Goal: Transaction & Acquisition: Purchase product/service

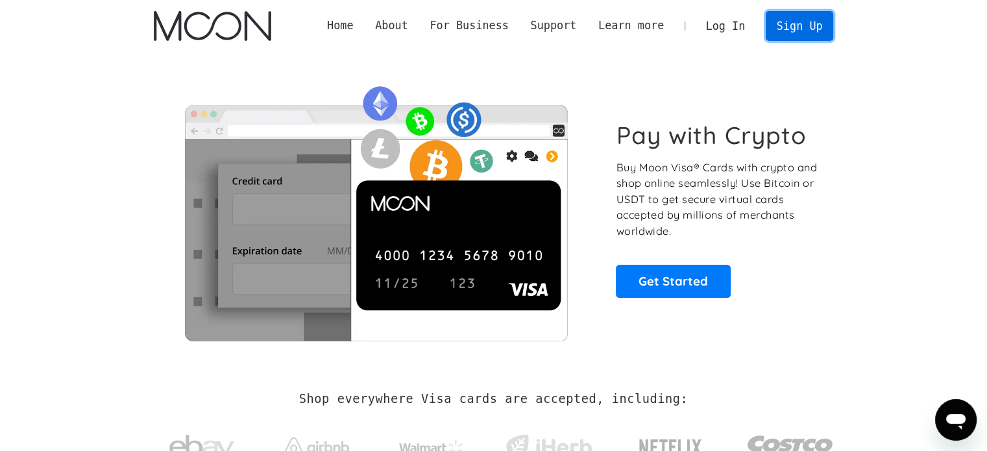
click at [802, 17] on link "Sign Up" at bounding box center [800, 25] width 68 height 29
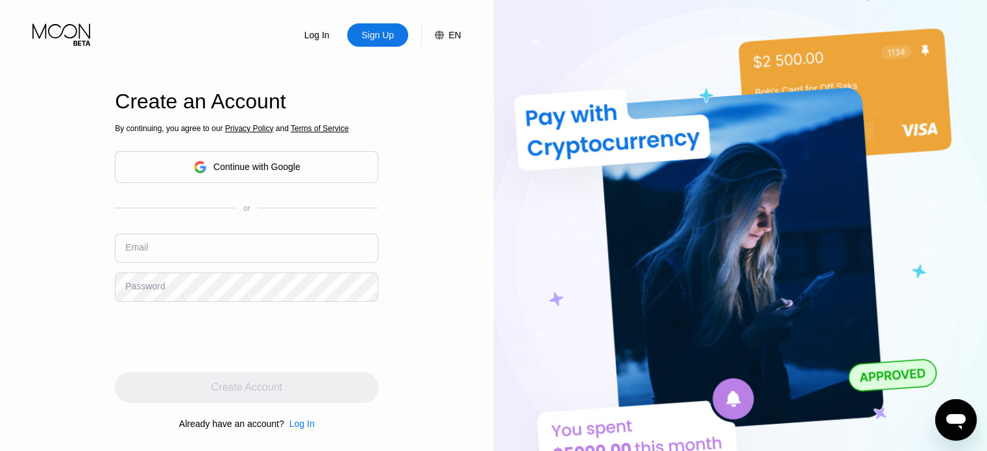
click at [286, 172] on div "Continue with Google" at bounding box center [257, 167] width 87 height 10
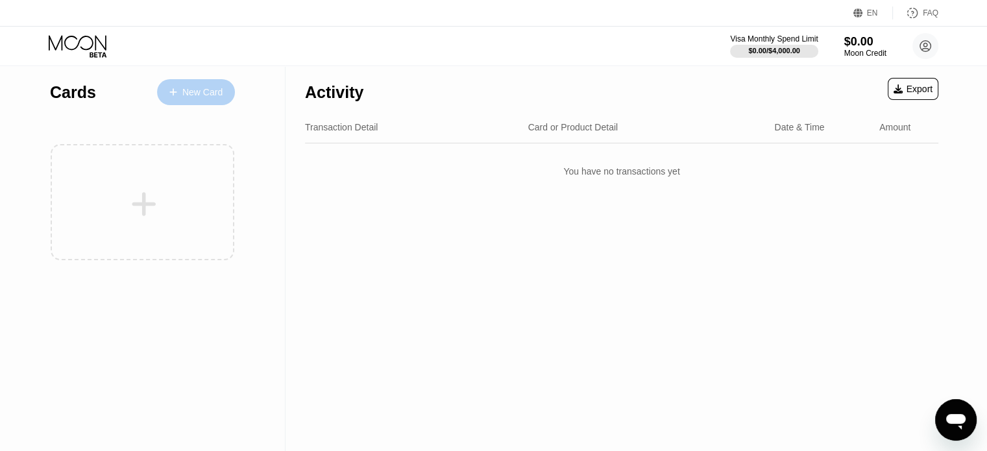
click at [204, 88] on div "New Card" at bounding box center [202, 92] width 40 height 11
click at [195, 82] on div "New Card" at bounding box center [196, 92] width 78 height 26
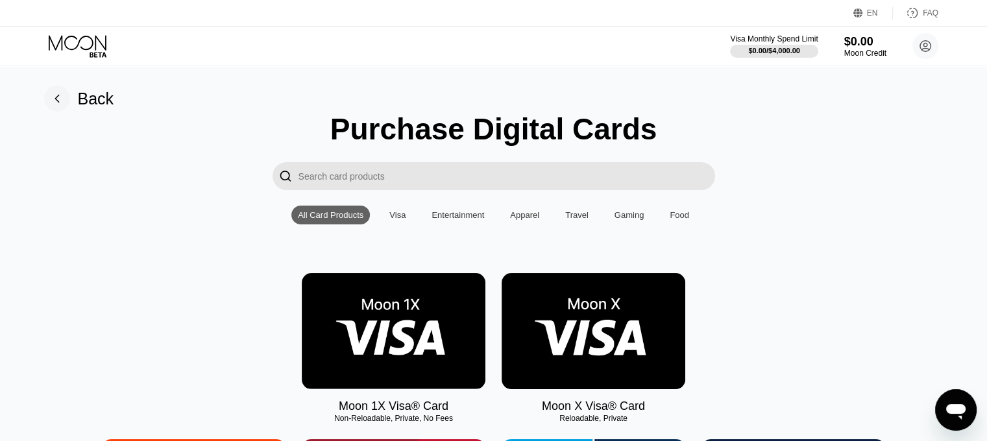
click at [413, 324] on img at bounding box center [394, 331] width 184 height 116
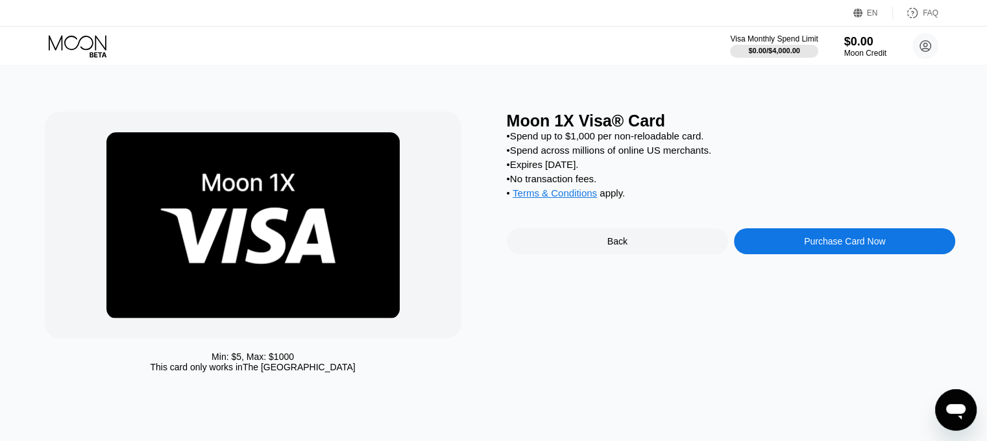
click at [608, 247] on div "Back" at bounding box center [618, 241] width 20 height 10
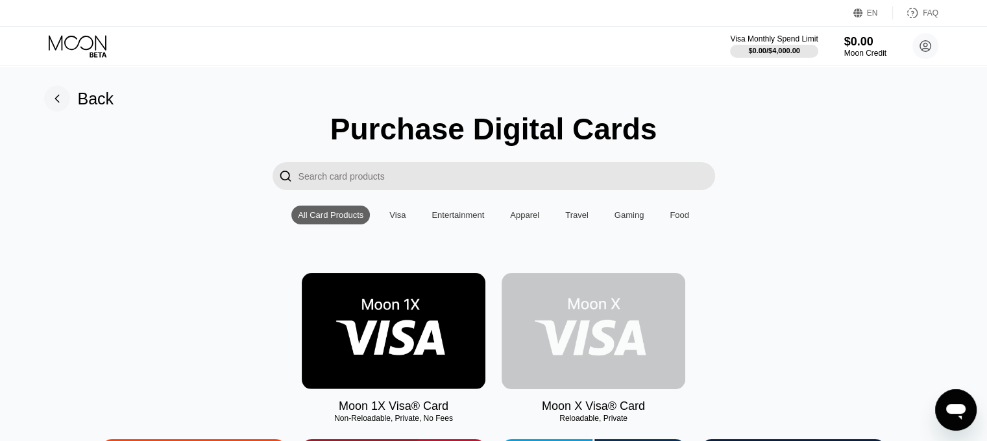
click at [597, 321] on img at bounding box center [594, 331] width 184 height 116
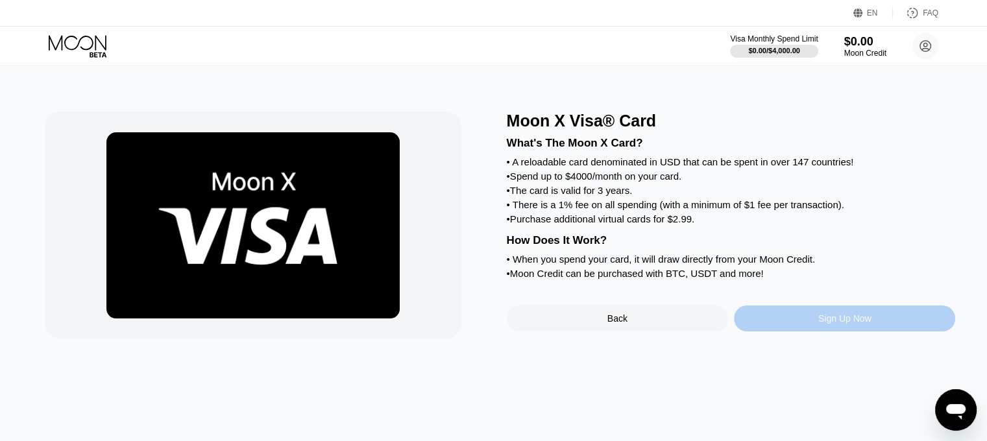
click at [852, 324] on div "Sign Up Now" at bounding box center [844, 319] width 53 height 10
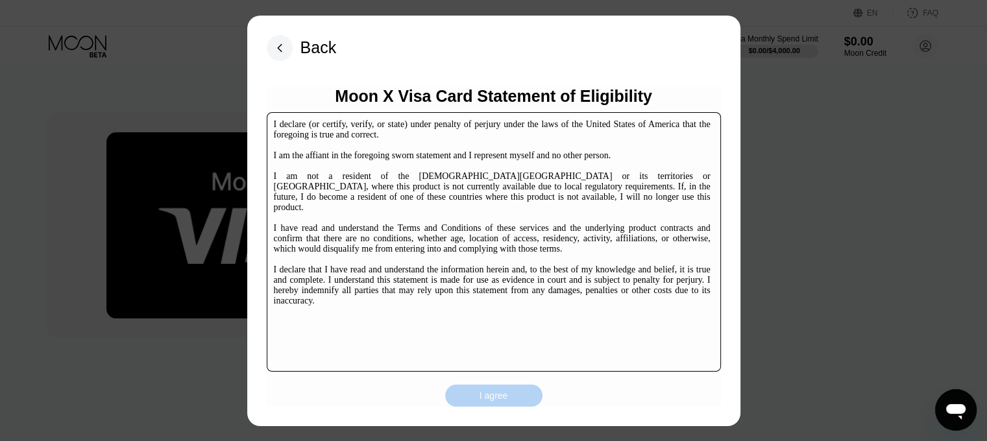
click at [507, 398] on div "I agree" at bounding box center [494, 396] width 29 height 12
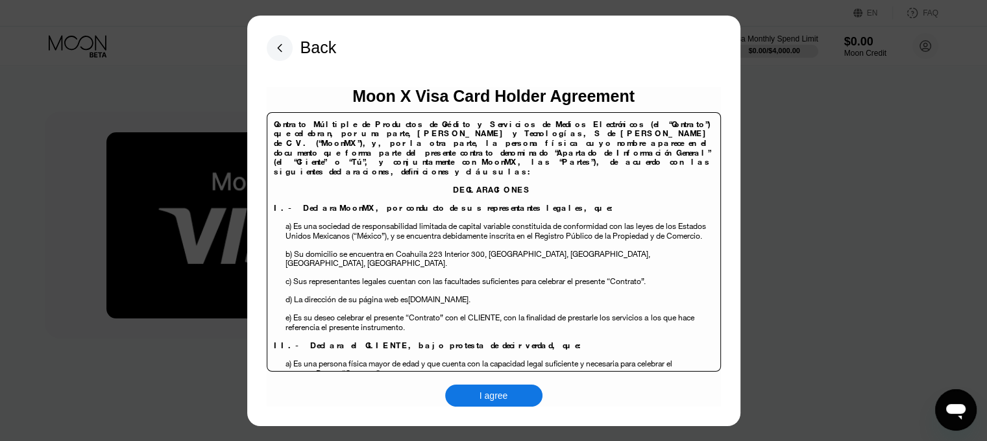
click at [490, 395] on div "I agree" at bounding box center [494, 396] width 29 height 12
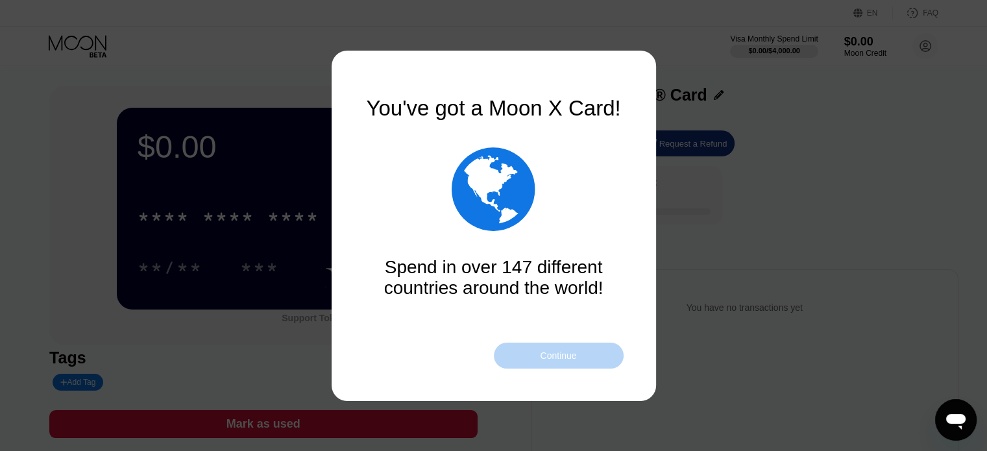
click at [562, 356] on div "Continue" at bounding box center [558, 355] width 36 height 10
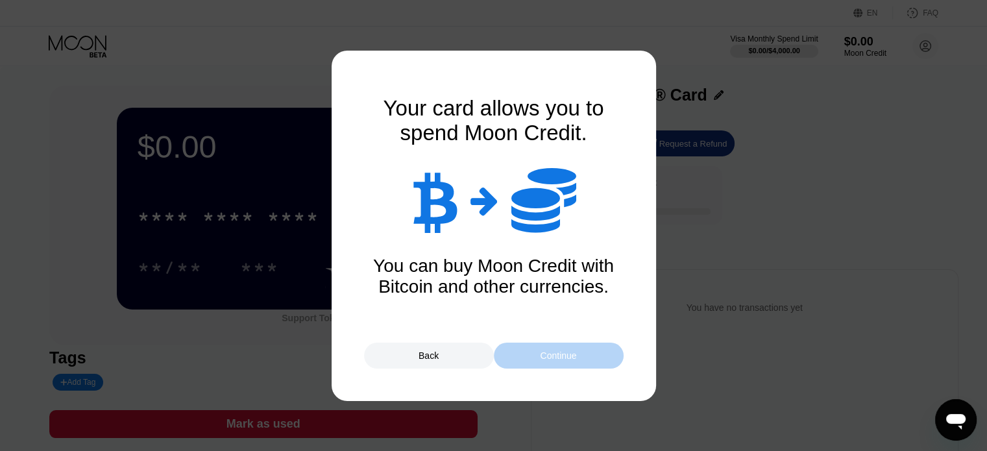
click at [562, 356] on div "Continue" at bounding box center [558, 355] width 36 height 10
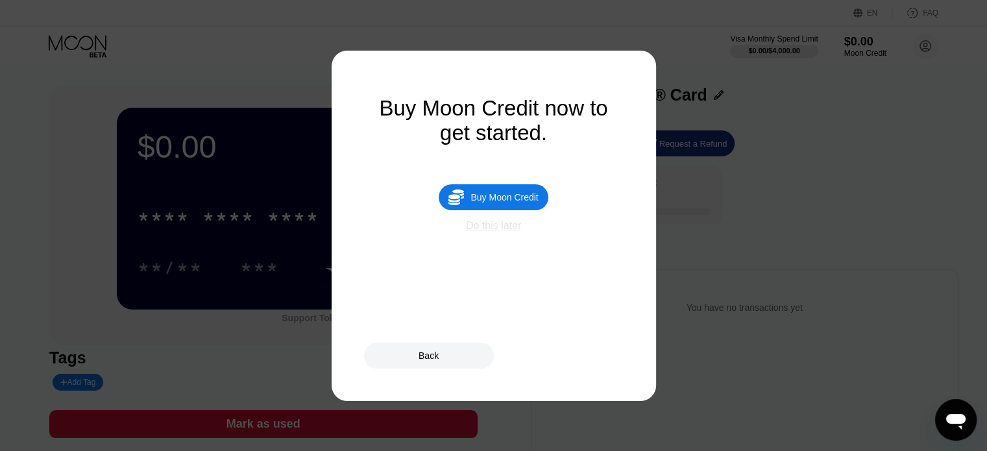
click at [513, 232] on div "Do this later" at bounding box center [493, 226] width 55 height 12
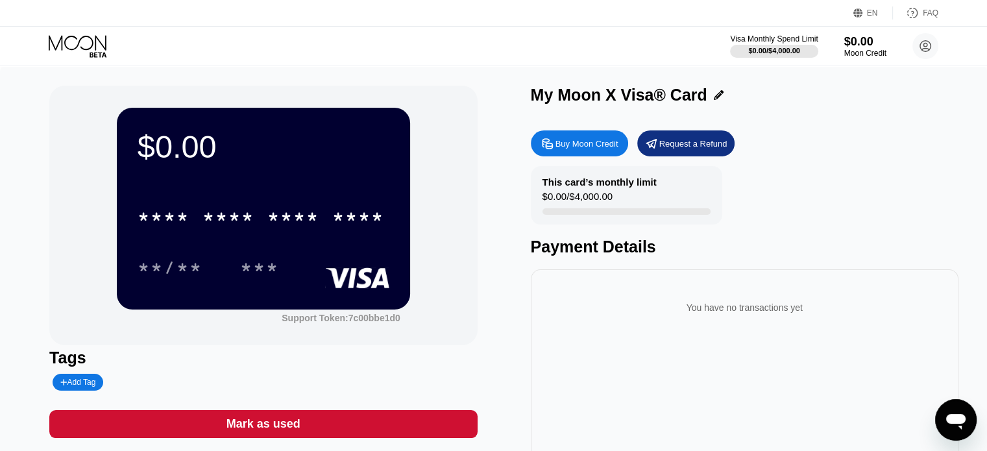
scroll to position [23, 0]
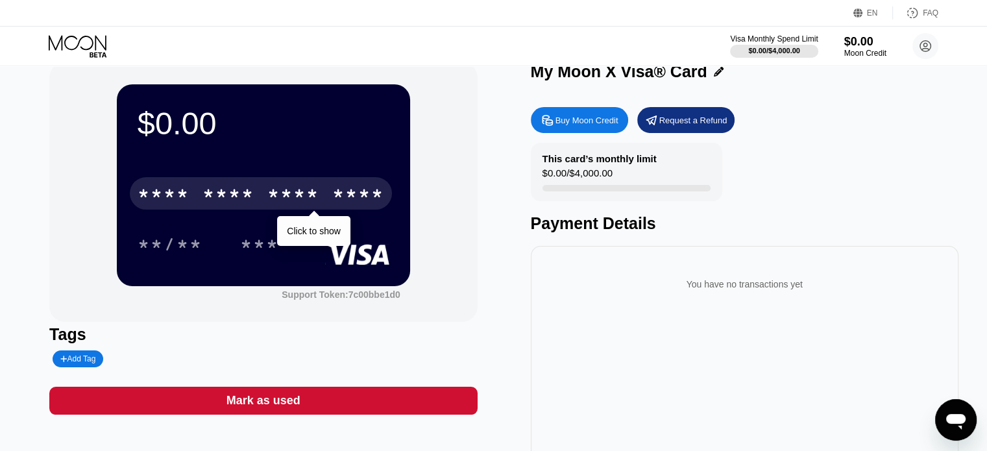
click at [238, 193] on div "* * * *" at bounding box center [229, 195] width 52 height 21
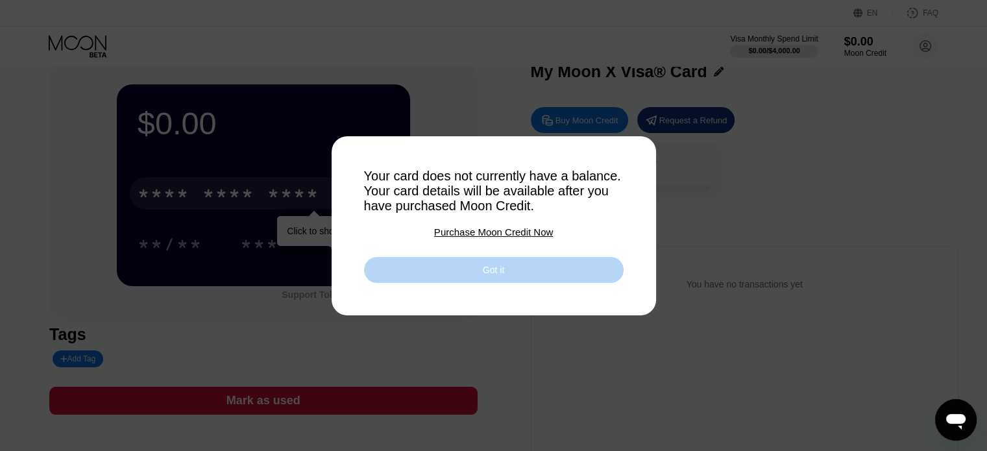
click at [470, 271] on div "Got it" at bounding box center [494, 270] width 260 height 26
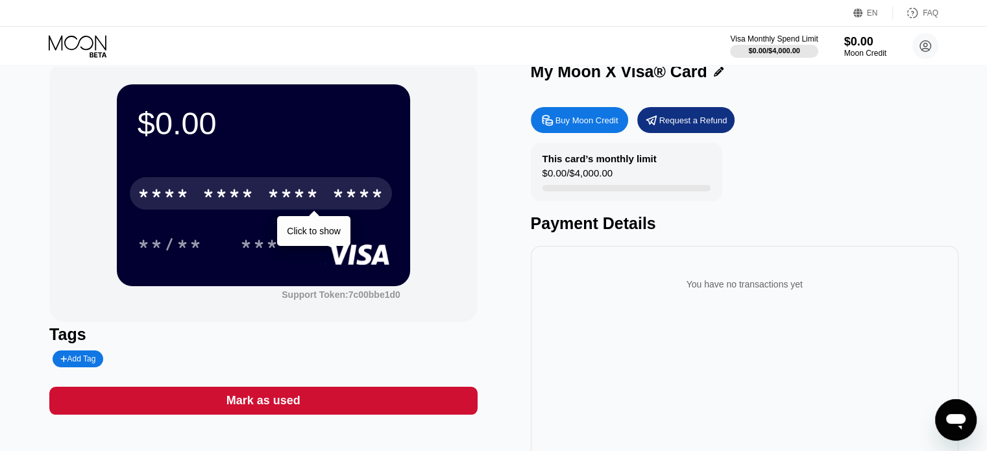
scroll to position [0, 0]
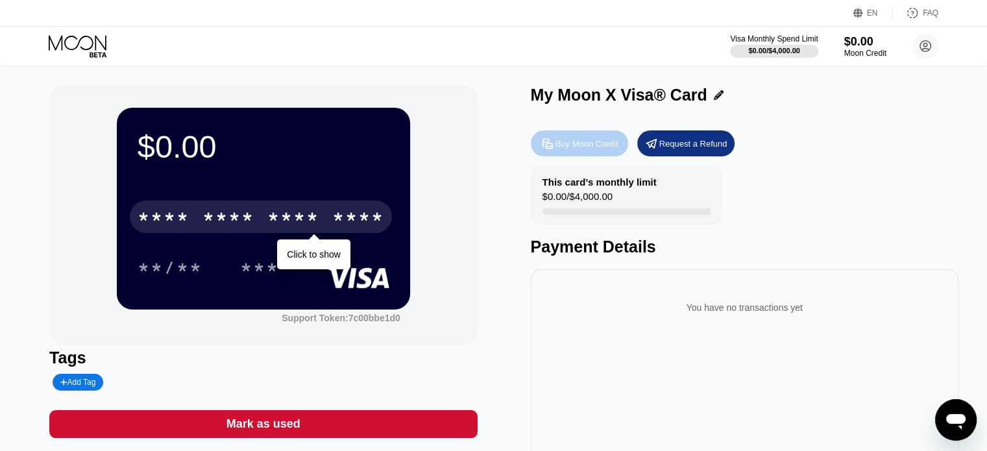
click at [576, 145] on div "Buy Moon Credit" at bounding box center [587, 143] width 63 height 11
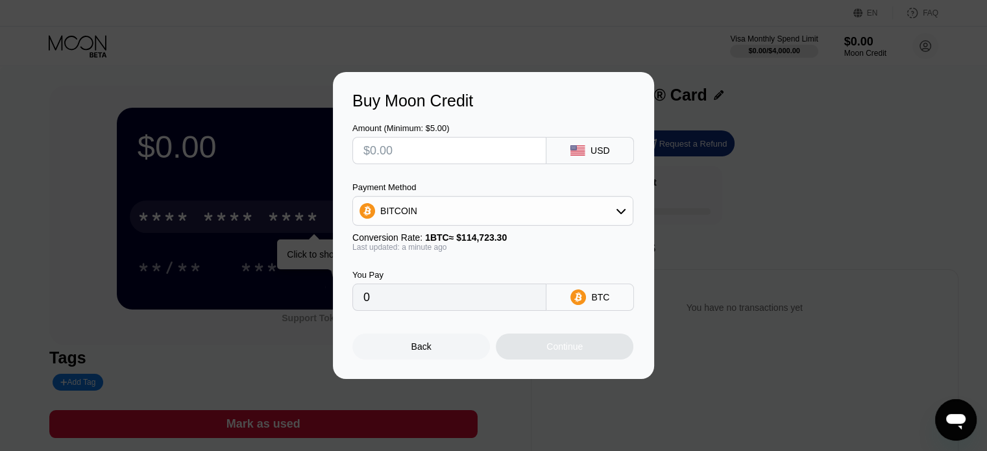
click at [486, 157] on input "text" at bounding box center [449, 151] width 172 height 26
click at [547, 207] on div "BITCOIN" at bounding box center [493, 211] width 280 height 26
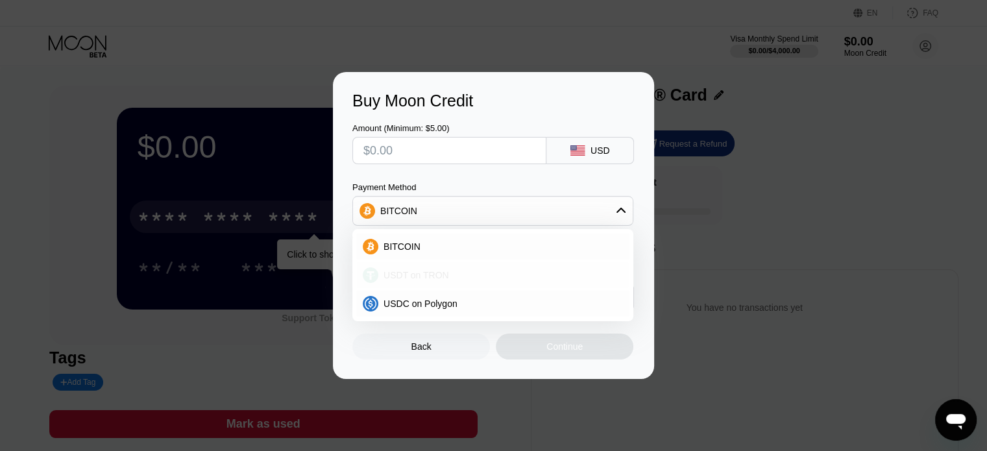
click at [487, 277] on div "USDT on TRON" at bounding box center [500, 275] width 245 height 10
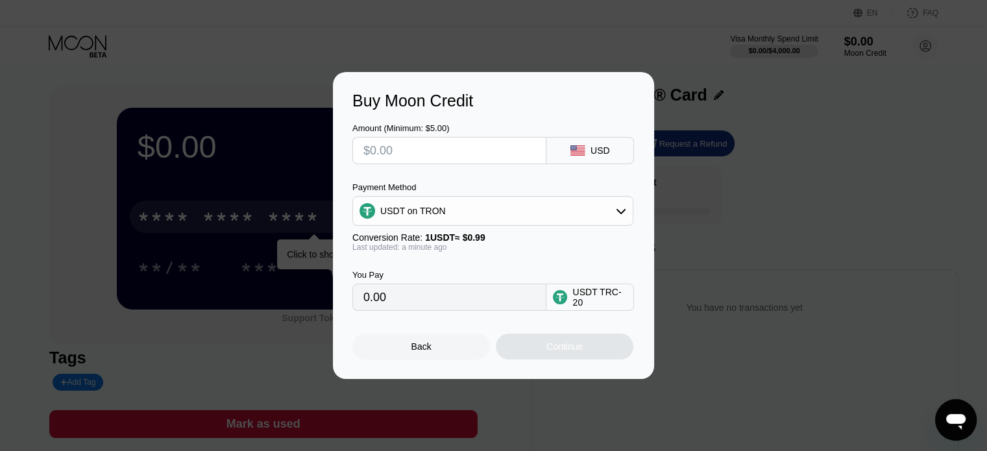
click at [501, 217] on div "USDT on TRON" at bounding box center [493, 211] width 280 height 26
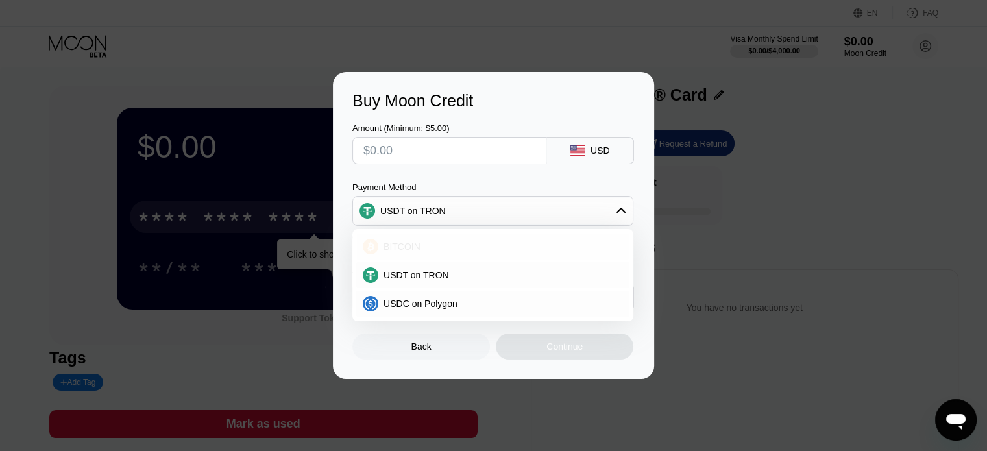
click at [464, 252] on div "BITCOIN" at bounding box center [500, 246] width 245 height 10
type input "0"
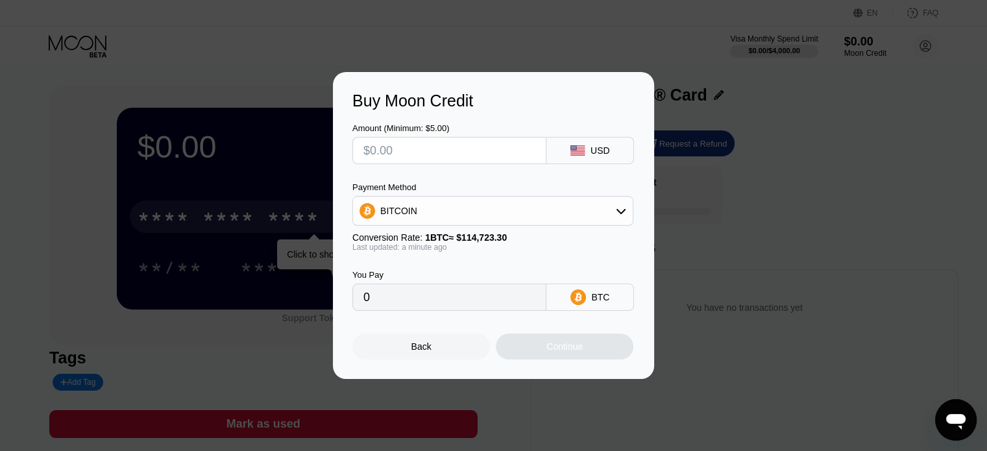
click at [436, 151] on input "text" at bounding box center [449, 151] width 172 height 26
type input "$5"
type input "0.00004359"
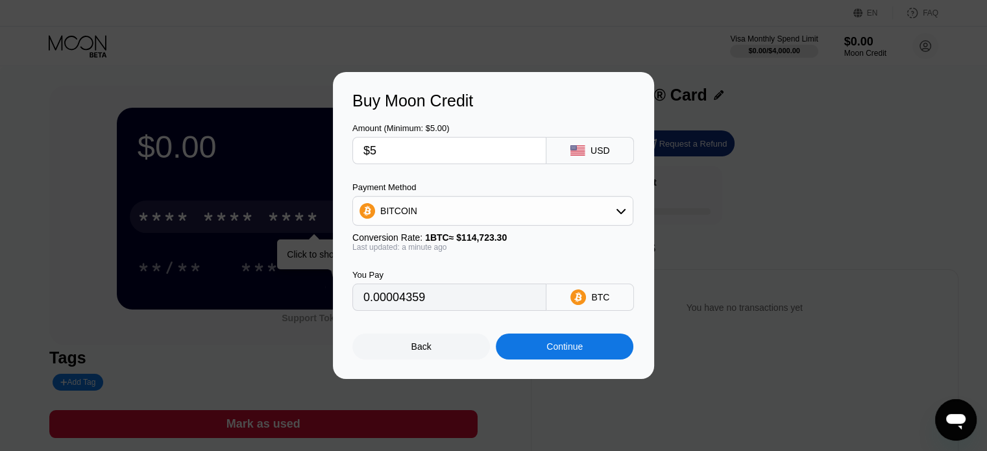
type input "$5"
click at [564, 358] on div "Continue" at bounding box center [565, 347] width 138 height 26
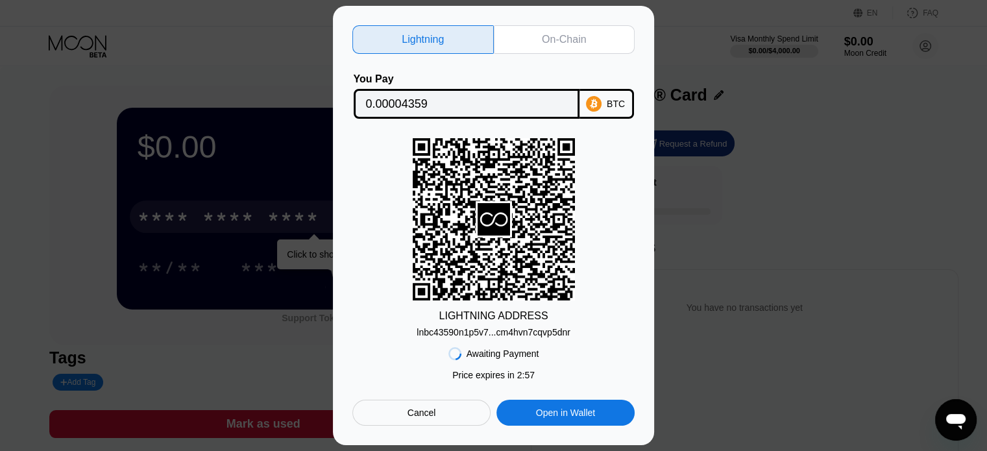
click at [426, 415] on div "Cancel" at bounding box center [422, 413] width 29 height 12
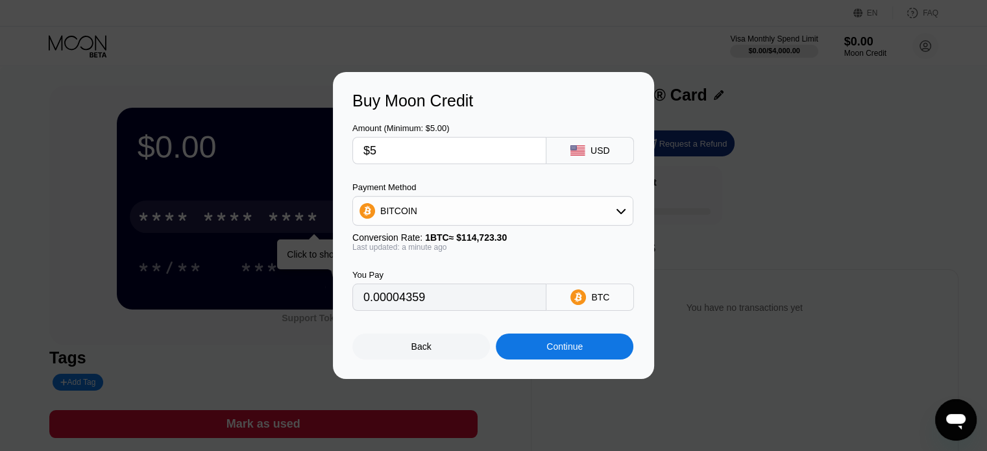
click at [596, 218] on div "BITCOIN" at bounding box center [493, 211] width 280 height 26
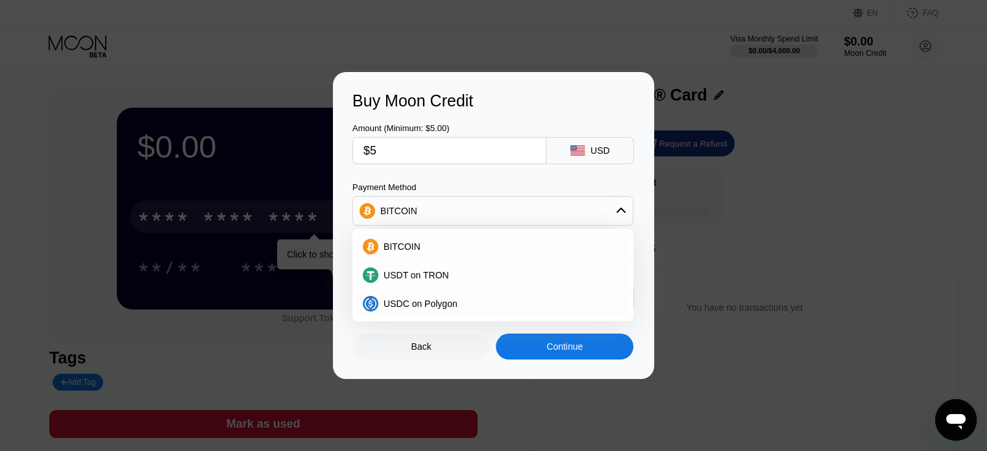
click at [535, 204] on div "BITCOIN" at bounding box center [493, 211] width 280 height 26
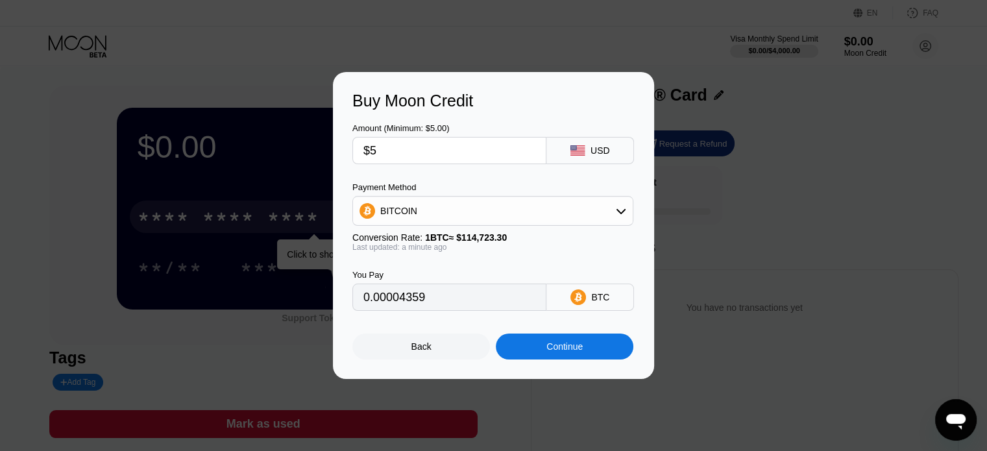
click at [426, 352] on div "Back" at bounding box center [422, 346] width 20 height 10
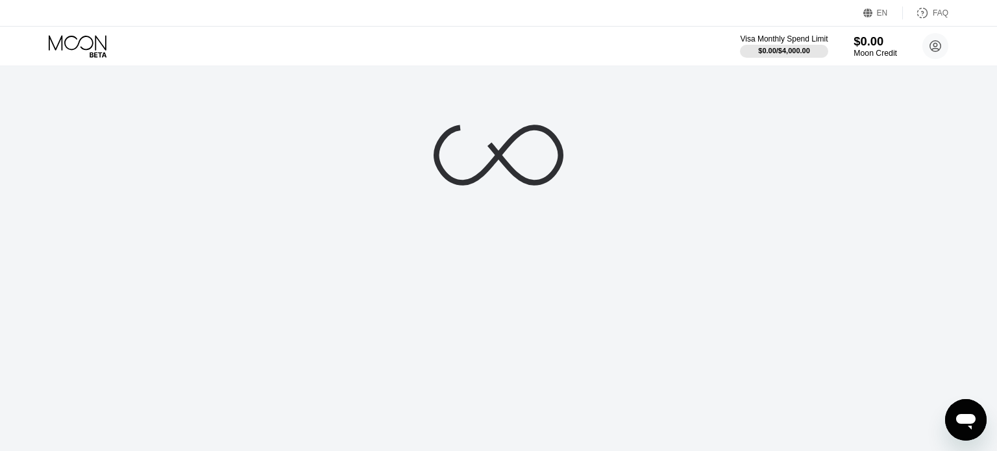
click at [868, 46] on div "$0.00" at bounding box center [875, 41] width 43 height 14
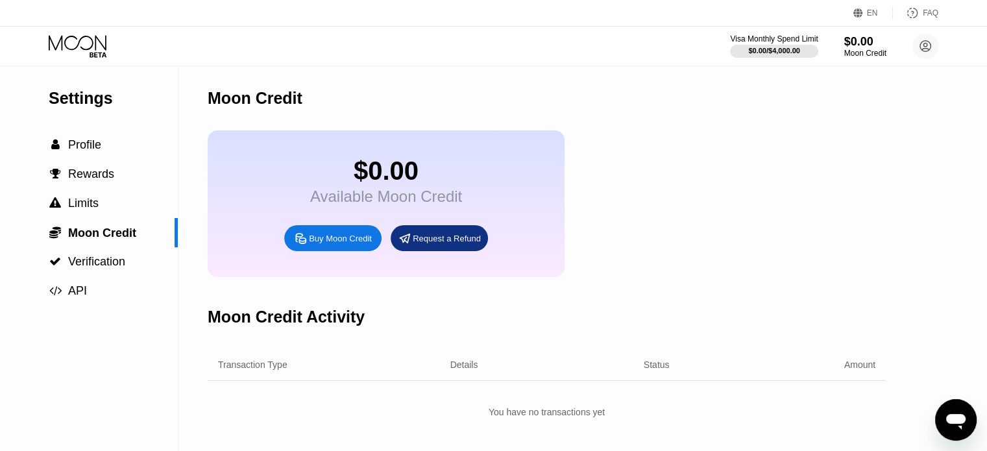
click at [682, 232] on div "$0.00 Available Moon Credit Buy Moon Credit Request a Refund" at bounding box center [547, 203] width 678 height 147
click at [666, 132] on div "Moon Credit $0.00 Available Moon Credit Buy Moon Credit Request a Refund Moon C…" at bounding box center [547, 258] width 678 height 385
click at [91, 150] on span "Profile" at bounding box center [84, 144] width 33 height 13
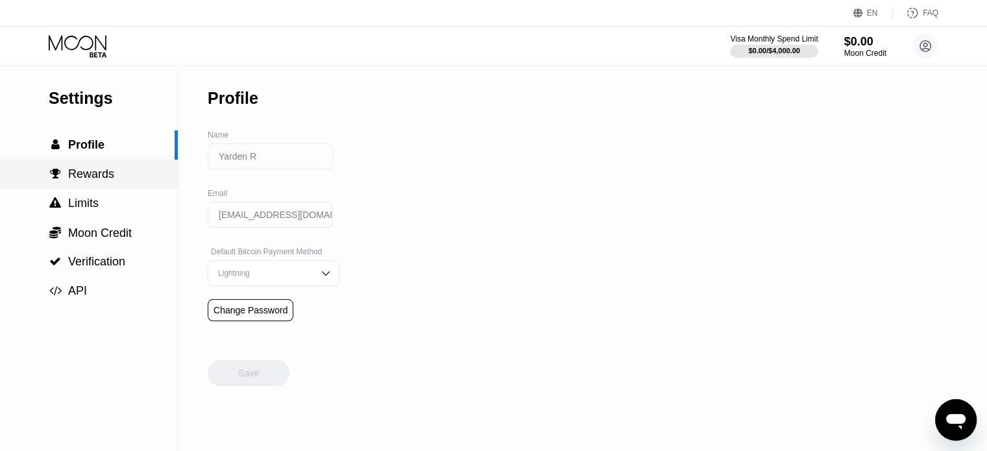
click at [134, 173] on div " Rewards" at bounding box center [89, 174] width 178 height 14
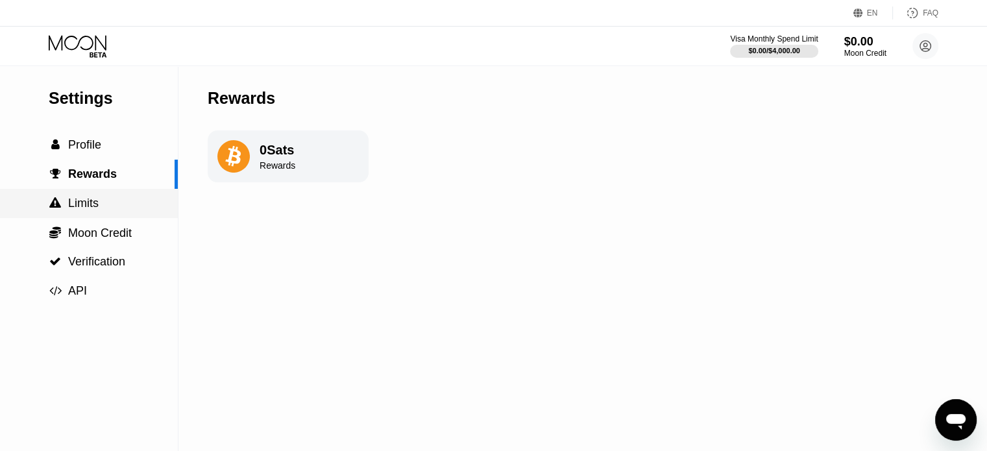
click at [92, 203] on span "Limits" at bounding box center [83, 203] width 31 height 13
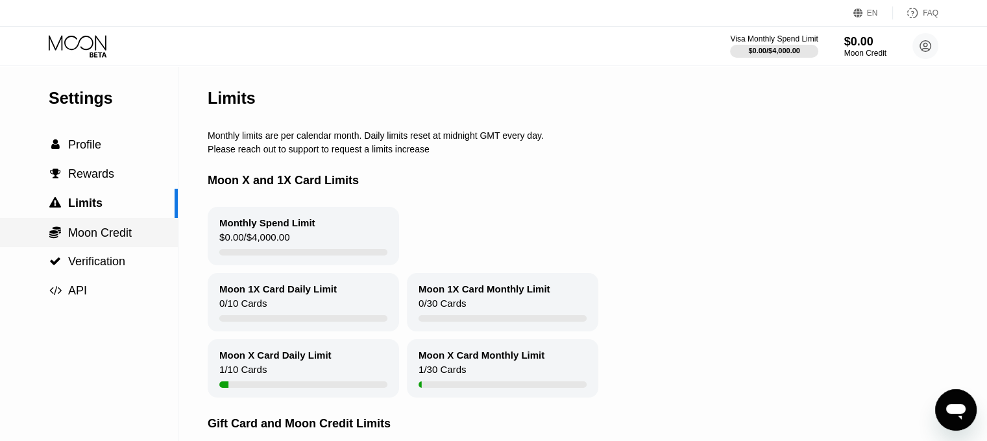
click at [140, 238] on div " Moon Credit" at bounding box center [89, 233] width 178 height 14
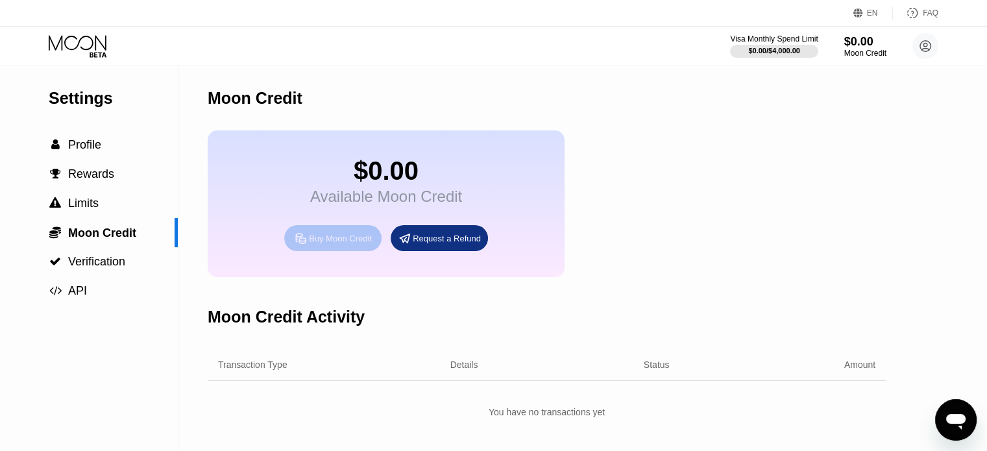
click at [342, 244] on div "Buy Moon Credit" at bounding box center [340, 238] width 63 height 11
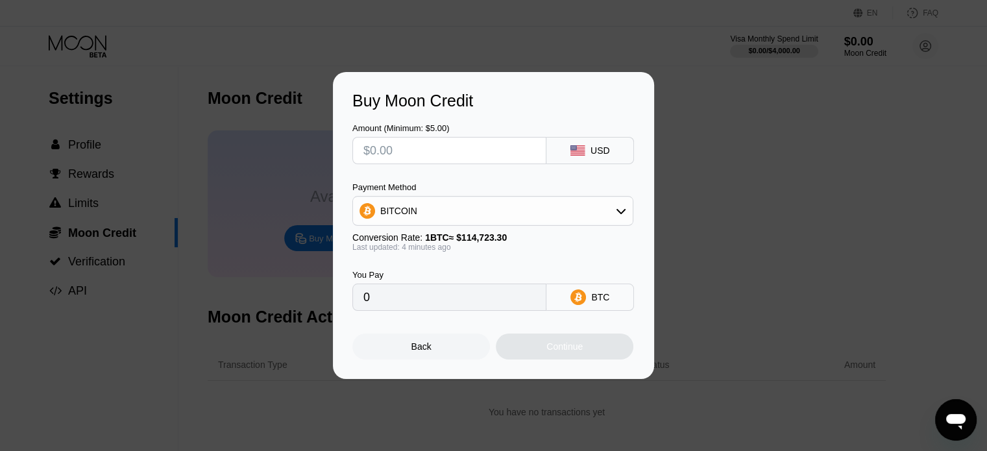
click at [506, 215] on div "BITCOIN" at bounding box center [493, 211] width 280 height 26
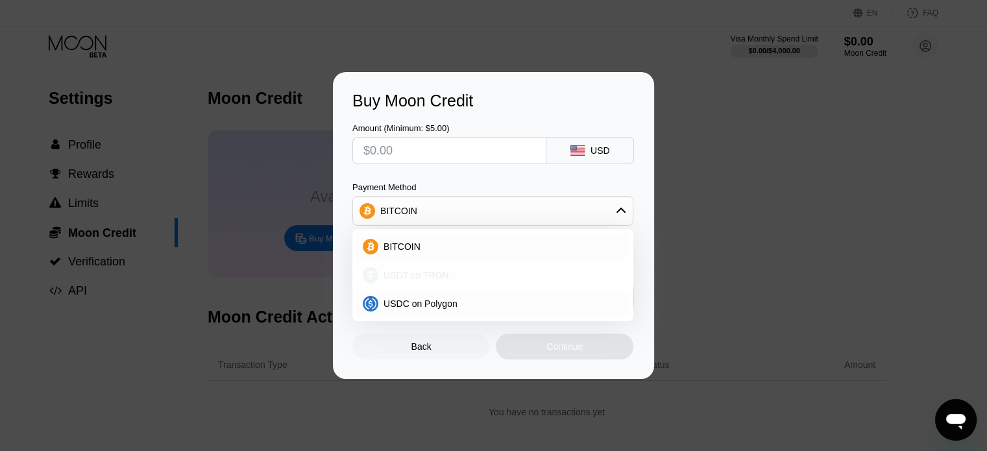
click at [486, 267] on div "USDT on TRON" at bounding box center [492, 275] width 273 height 26
type input "0.00"
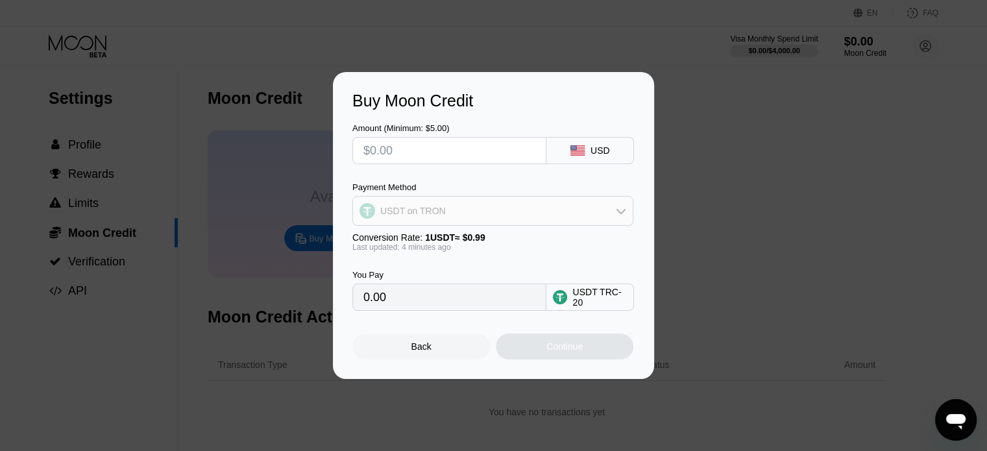
click at [486, 214] on div "USDT on TRON" at bounding box center [493, 211] width 280 height 26
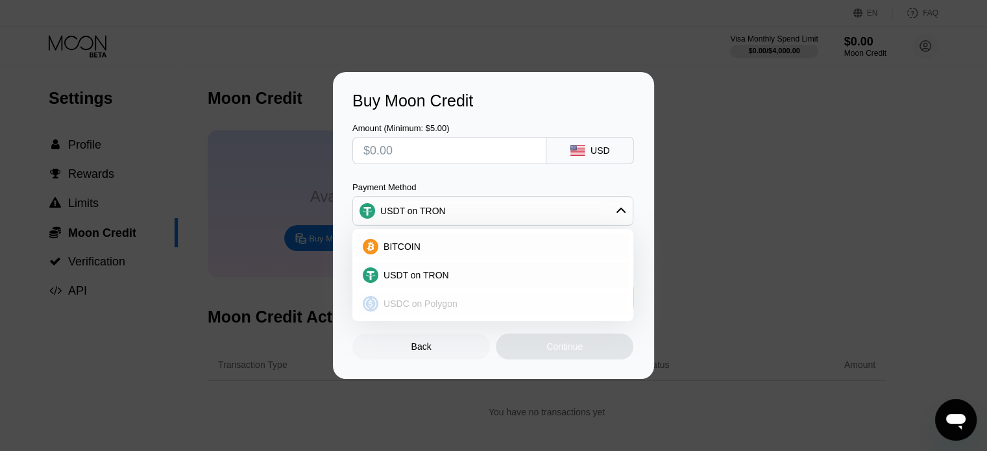
click at [458, 295] on div "USDC on Polygon" at bounding box center [492, 304] width 273 height 26
type input "0"
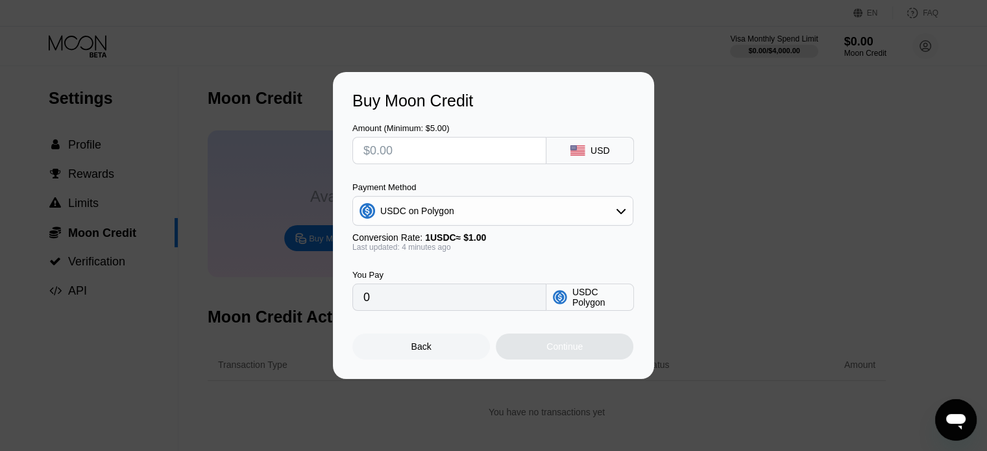
click at [440, 158] on input "text" at bounding box center [449, 151] width 172 height 26
drag, startPoint x: 267, startPoint y: 60, endPoint x: 252, endPoint y: 66, distance: 16.4
click at [267, 60] on div at bounding box center [498, 225] width 997 height 451
click at [427, 350] on div "Back" at bounding box center [422, 346] width 20 height 10
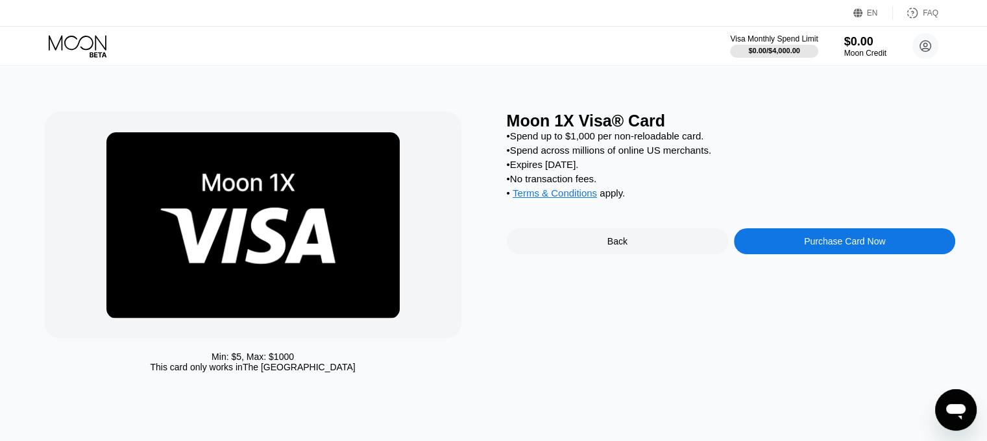
click at [623, 254] on div "Back" at bounding box center [617, 241] width 221 height 26
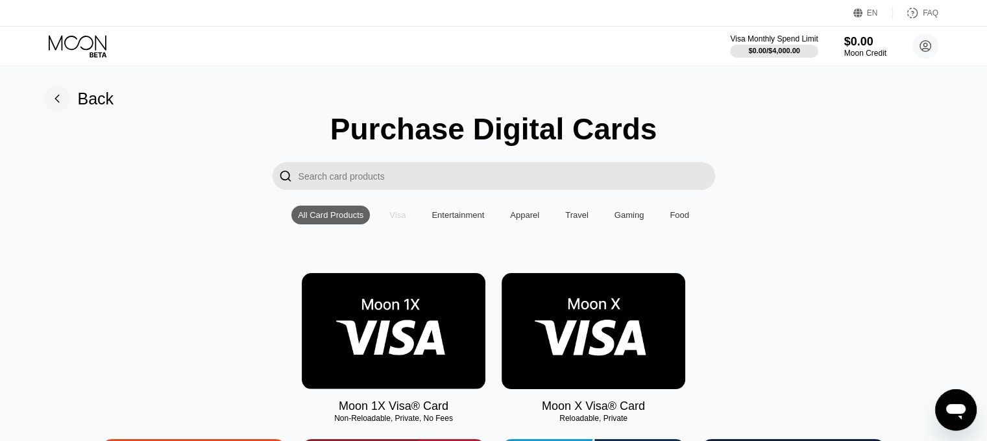
click at [406, 220] on div "Visa" at bounding box center [397, 215] width 29 height 19
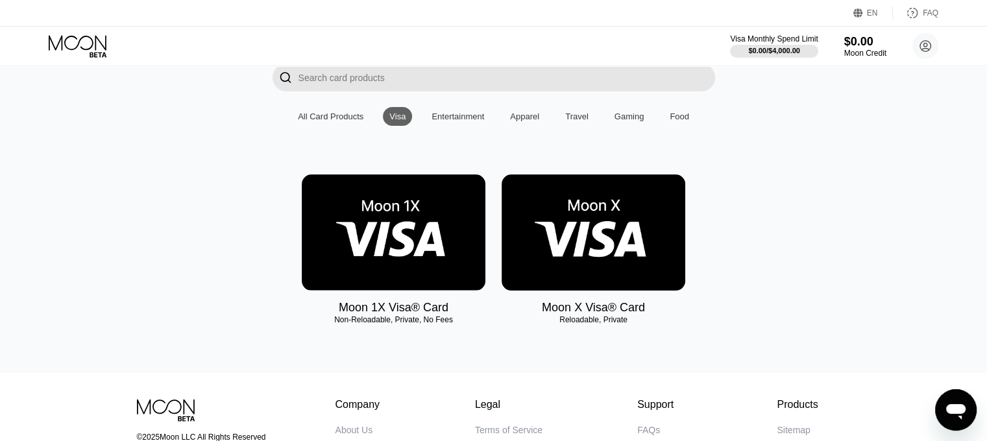
scroll to position [106, 0]
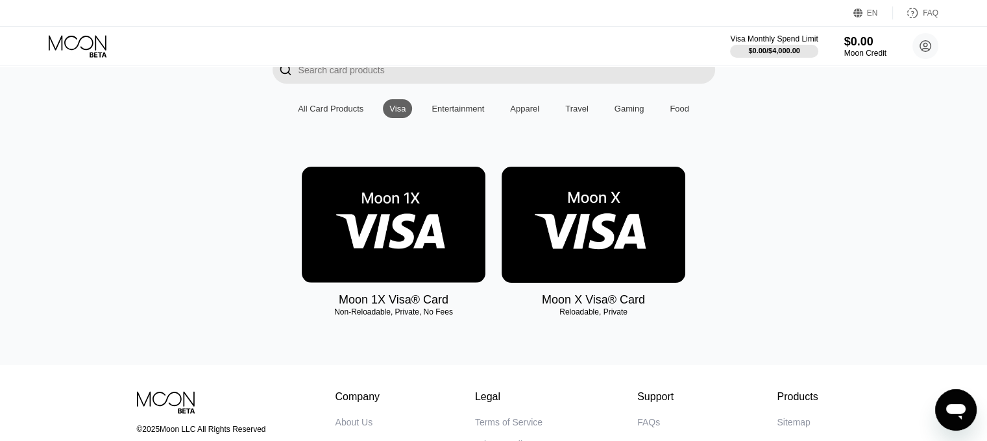
click at [579, 229] on img at bounding box center [594, 225] width 184 height 116
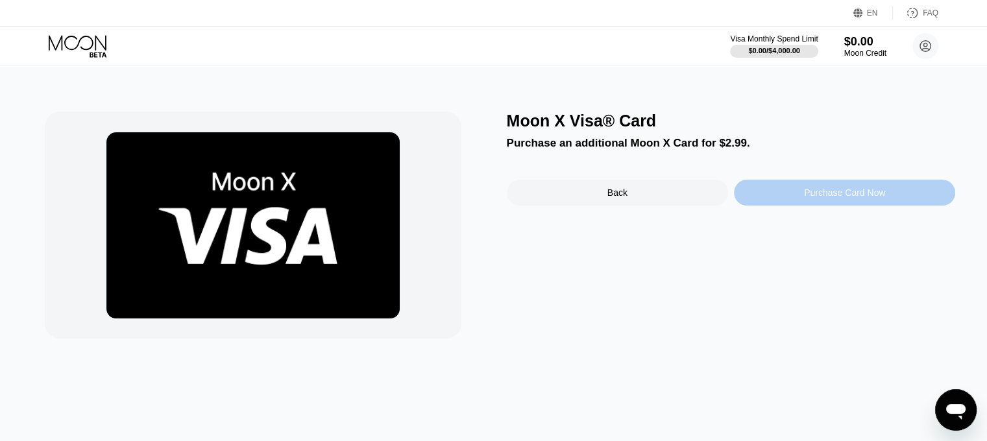
click at [822, 197] on div "Purchase Card Now" at bounding box center [844, 193] width 81 height 10
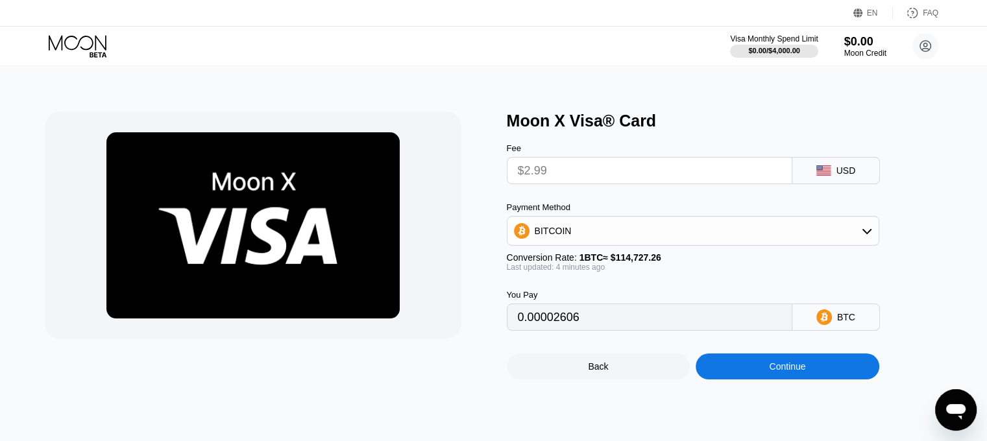
click at [669, 180] on input "$2.99" at bounding box center [650, 171] width 264 height 26
click at [844, 236] on div "BITCOIN" at bounding box center [693, 231] width 371 height 26
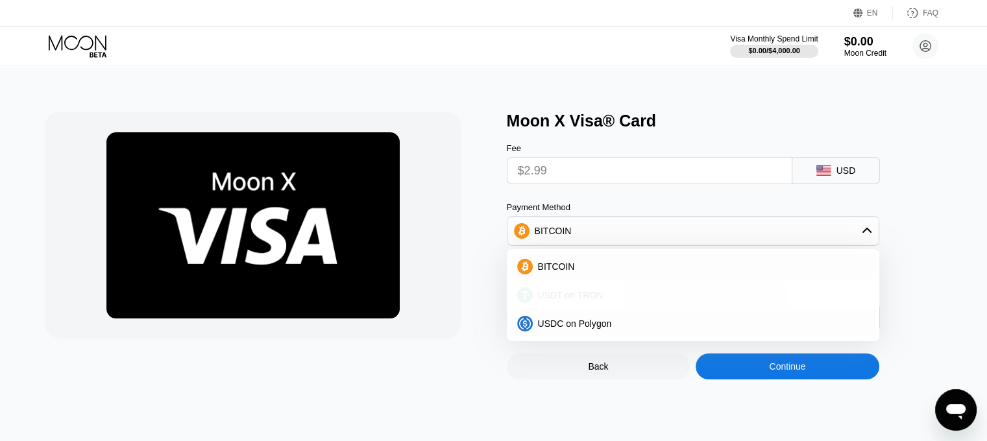
click at [652, 301] on div "USDT on TRON" at bounding box center [701, 295] width 336 height 10
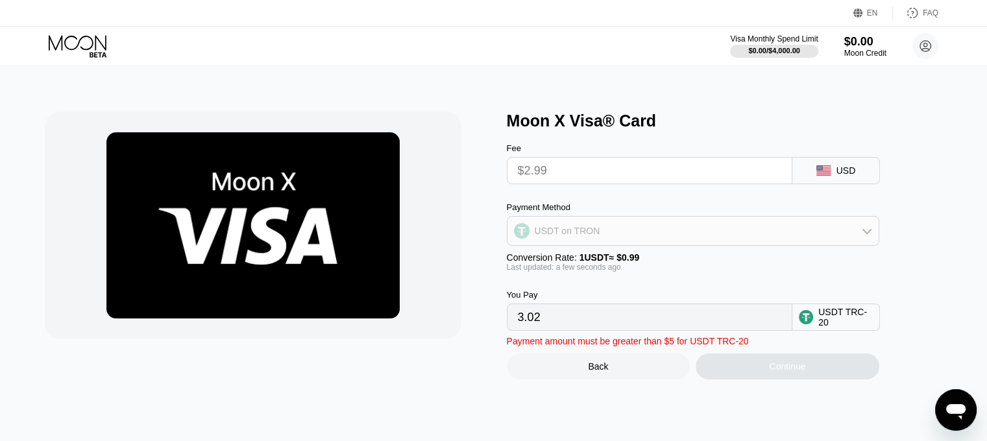
click at [737, 236] on div "USDT on TRON" at bounding box center [693, 231] width 371 height 26
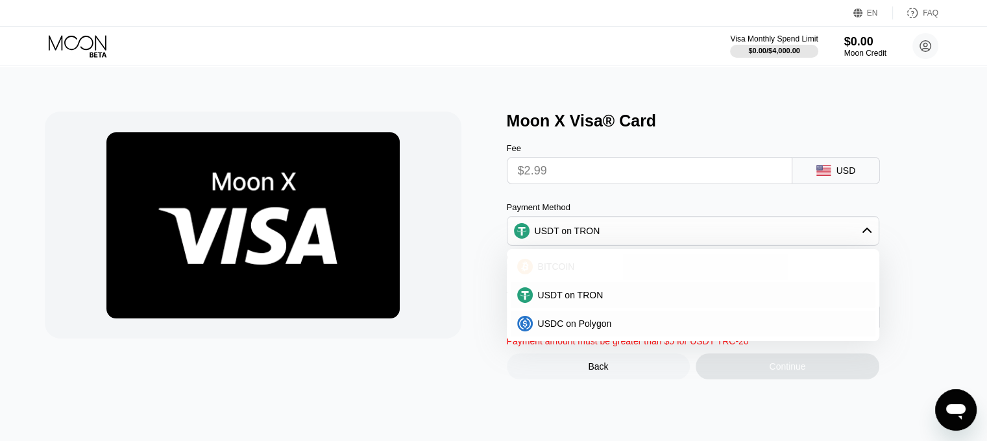
click at [685, 269] on div "BITCOIN" at bounding box center [701, 267] width 336 height 10
type input "0.00002606"
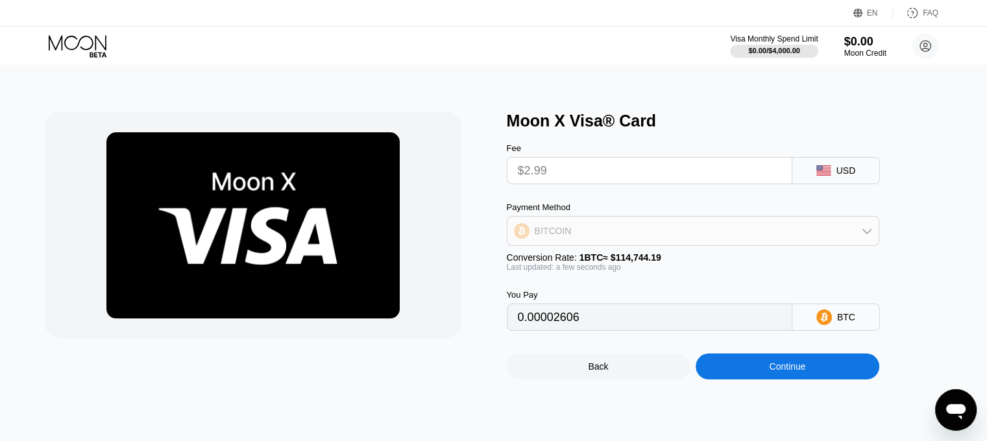
click at [691, 228] on div "BITCOIN" at bounding box center [693, 231] width 371 height 26
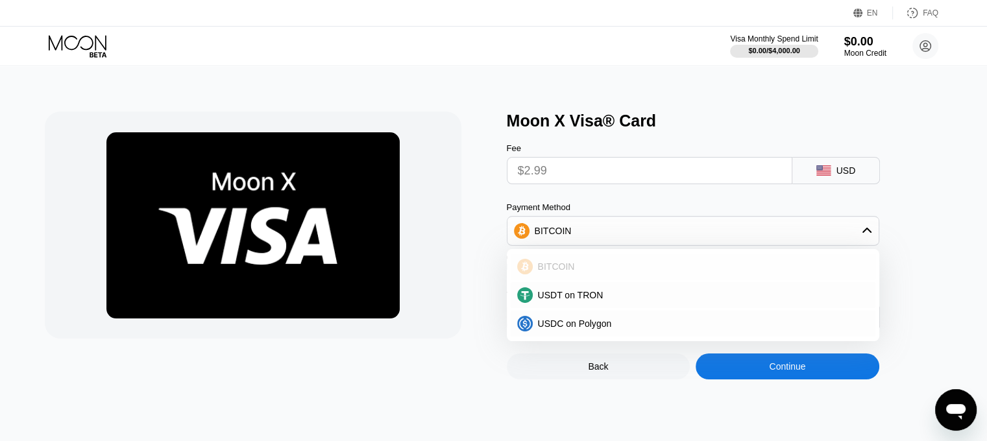
click at [649, 280] on div "BITCOIN" at bounding box center [693, 267] width 365 height 26
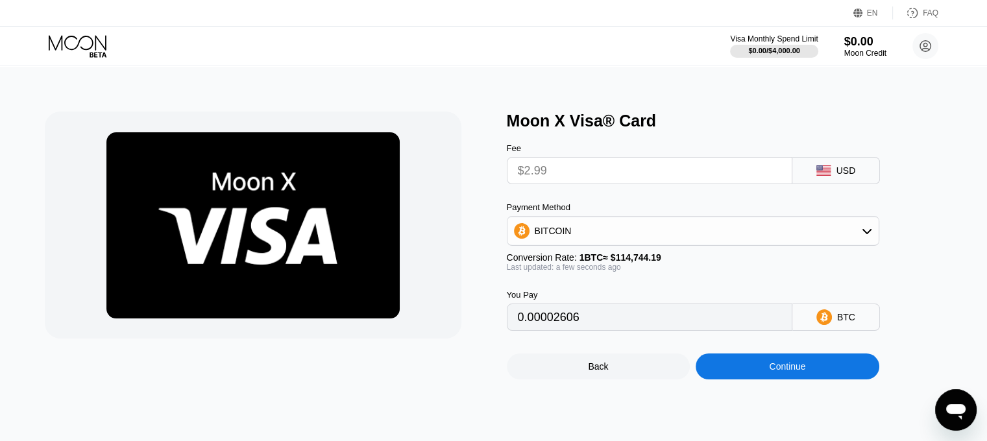
click at [645, 236] on div "BITCOIN" at bounding box center [693, 231] width 371 height 26
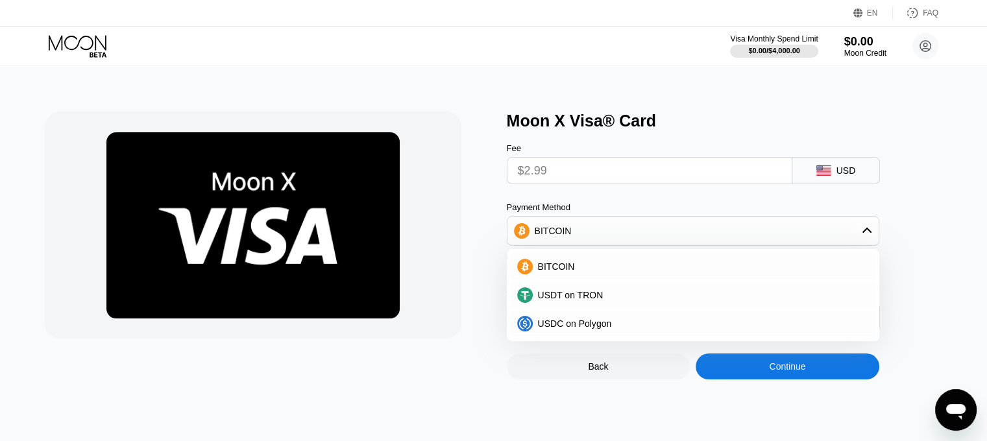
click at [640, 205] on div "Fee $2.99 USD Payment Method BITCOIN BITCOIN USDT on TRON USDC on Polygon Conve…" at bounding box center [714, 230] width 415 height 201
click at [613, 199] on div "Fee $2.99 USD Payment Method BITCOIN BITCOIN USDT on TRON USDC on Polygon Conve…" at bounding box center [714, 230] width 415 height 201
click at [585, 272] on div "BITCOIN" at bounding box center [701, 267] width 336 height 10
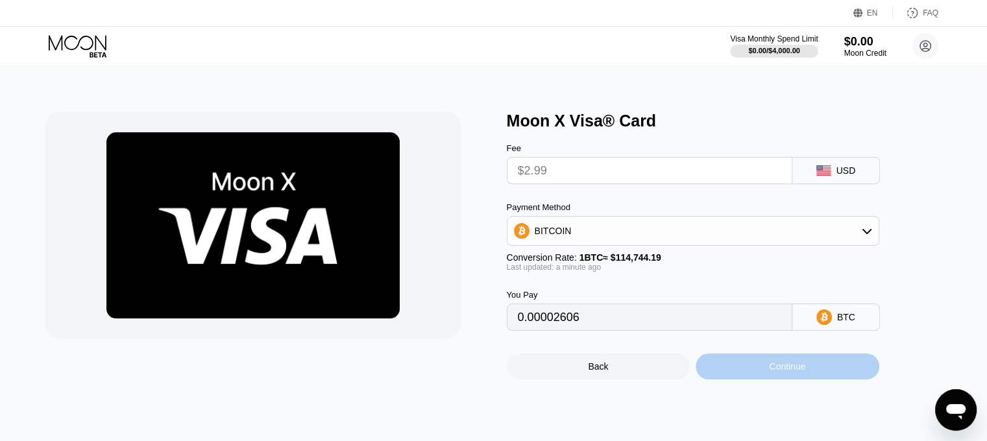
click at [735, 369] on div "Continue" at bounding box center [788, 367] width 184 height 26
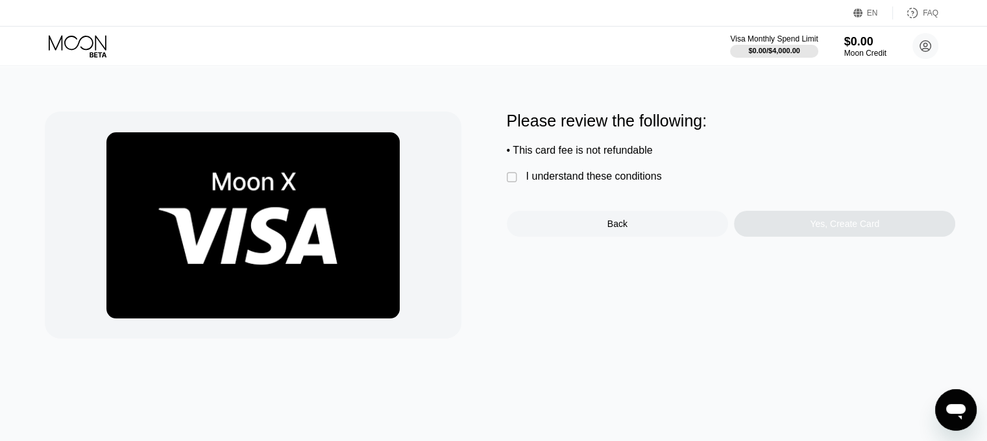
click at [510, 178] on div "" at bounding box center [513, 177] width 13 height 13
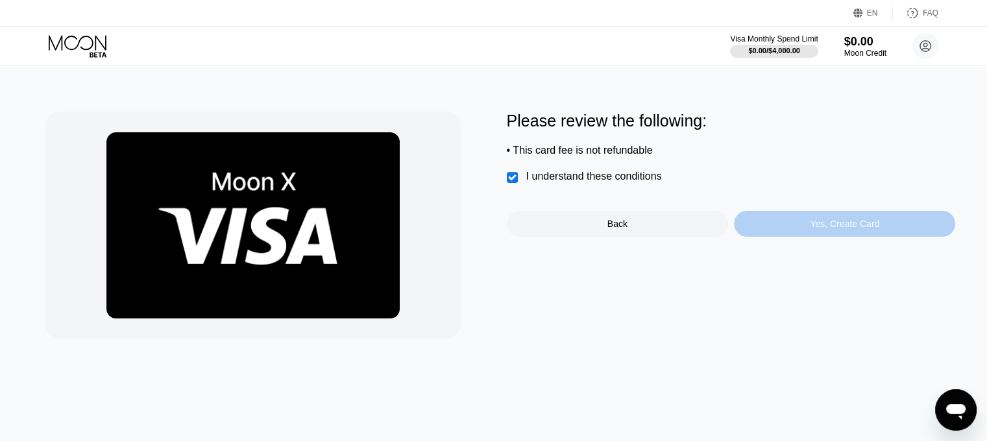
click at [847, 221] on div "Yes, Create Card" at bounding box center [844, 224] width 221 height 26
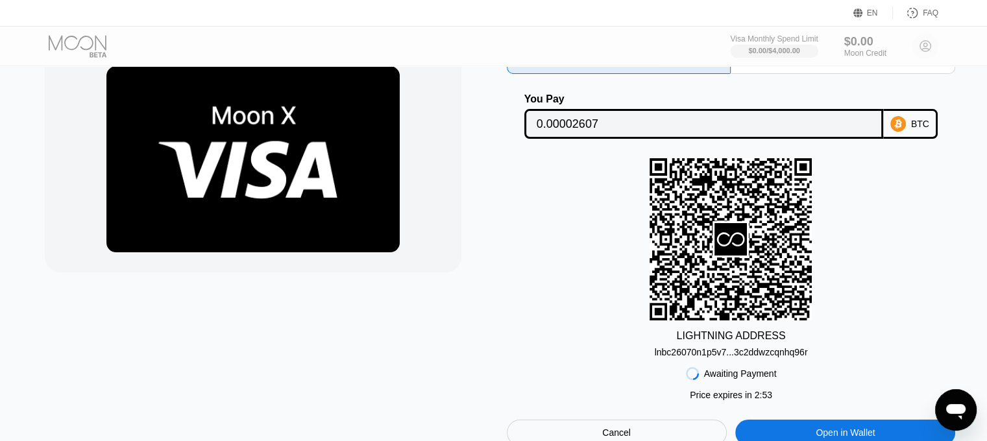
scroll to position [65, 0]
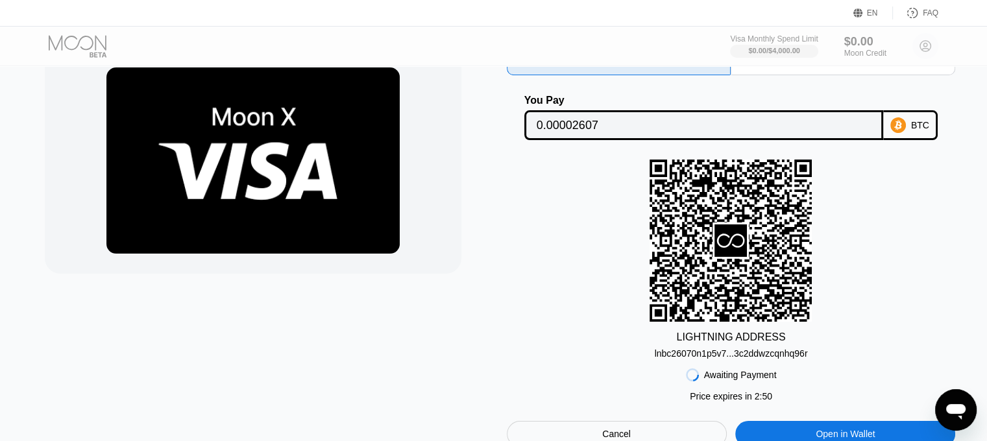
click at [798, 358] on div "lnbc26070n1p5v7...3c2ddwzcqnhq96r" at bounding box center [731, 354] width 153 height 10
